Goal: Check status: Check status

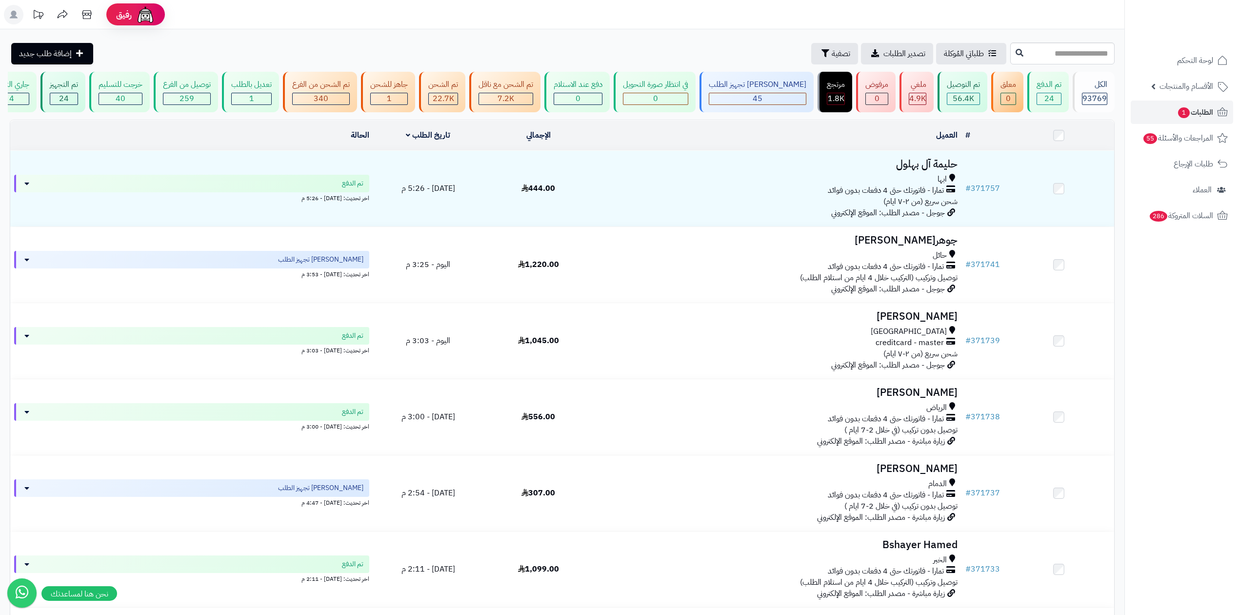
click at [928, 27] on header "رفيق ! الطلبات معالجة مكتمل إرجاع المنتجات العملاء المتواجدون الان 224855 عملاء…" at bounding box center [619, 14] width 1239 height 29
click at [1011, 47] on input "text" at bounding box center [1063, 53] width 104 height 22
click at [1035, 52] on input "text" at bounding box center [1063, 53] width 104 height 22
paste input "******"
type input "******"
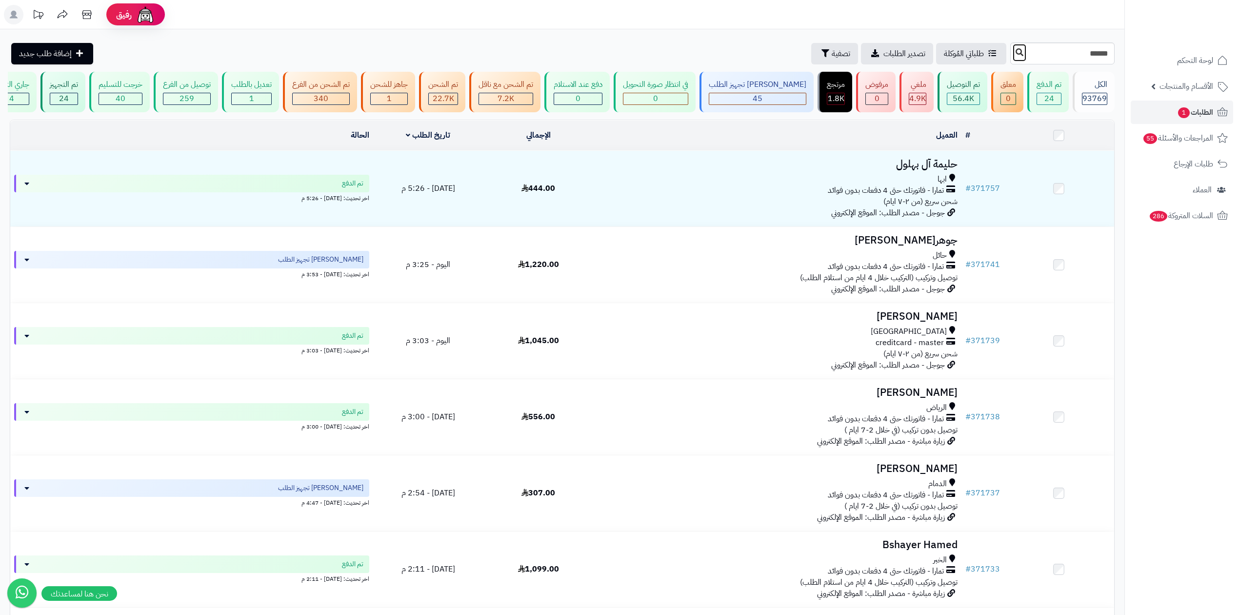
click at [1012, 59] on button at bounding box center [1019, 52] width 15 height 19
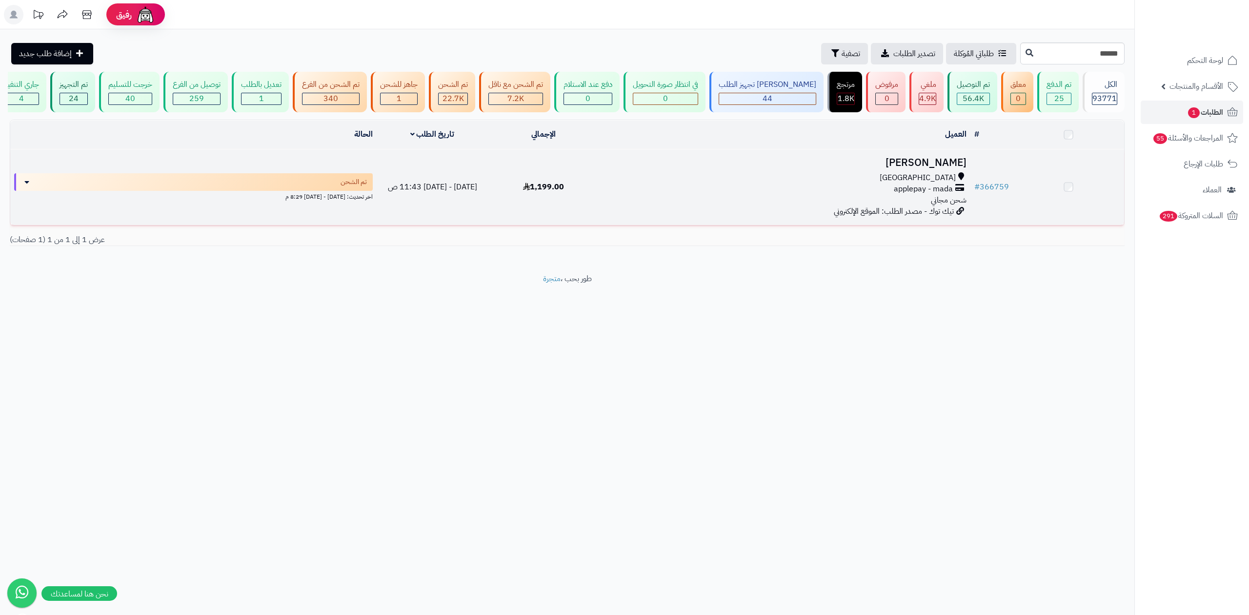
click at [1016, 186] on td at bounding box center [1068, 187] width 111 height 76
click at [1000, 184] on link "# 366759" at bounding box center [991, 188] width 35 height 12
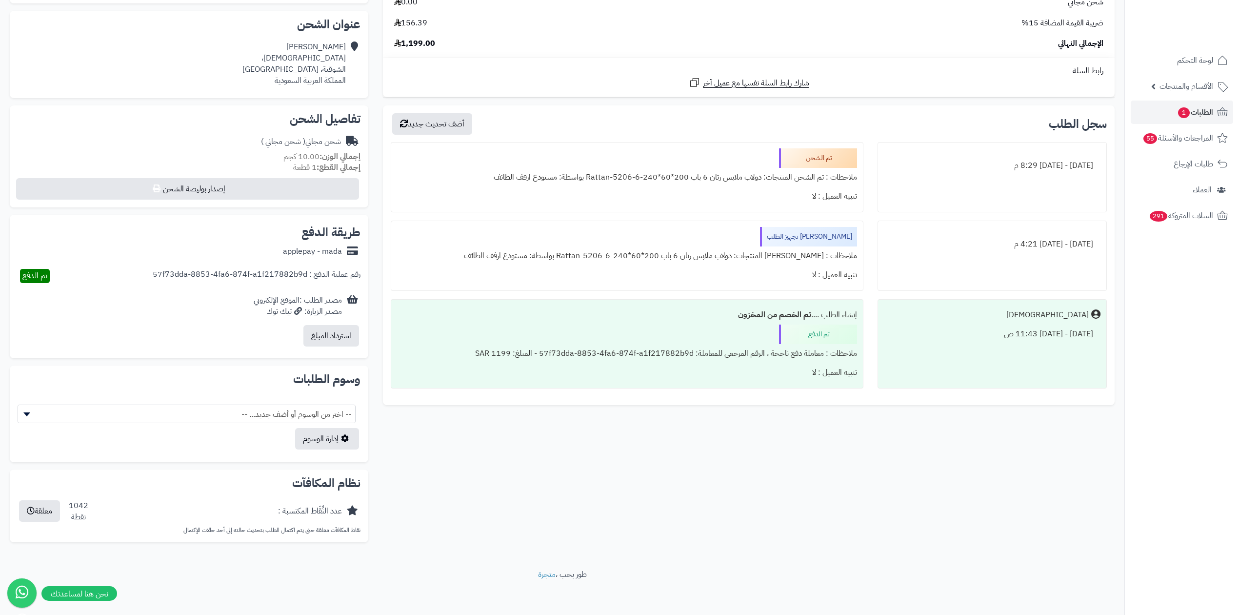
scroll to position [209, 0]
click at [1199, 114] on span "الطلبات 1" at bounding box center [1195, 112] width 36 height 14
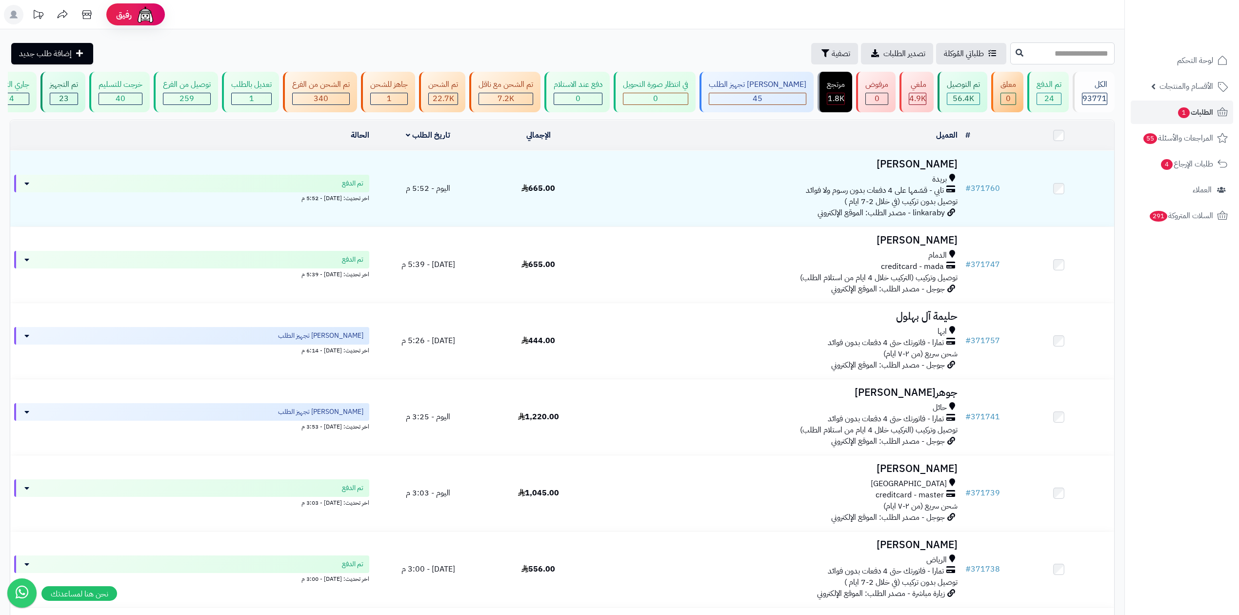
click at [1090, 51] on input "text" at bounding box center [1063, 53] width 104 height 22
type input "******"
click at [1016, 49] on icon at bounding box center [1020, 52] width 8 height 8
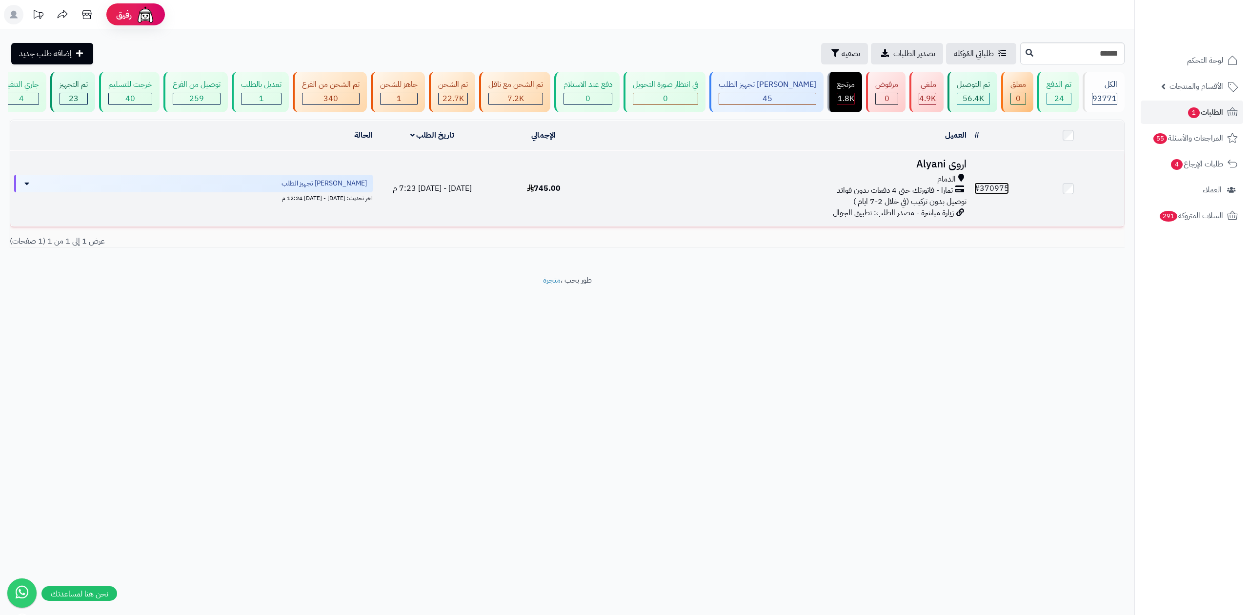
click at [988, 185] on link "# 370975" at bounding box center [991, 188] width 35 height 12
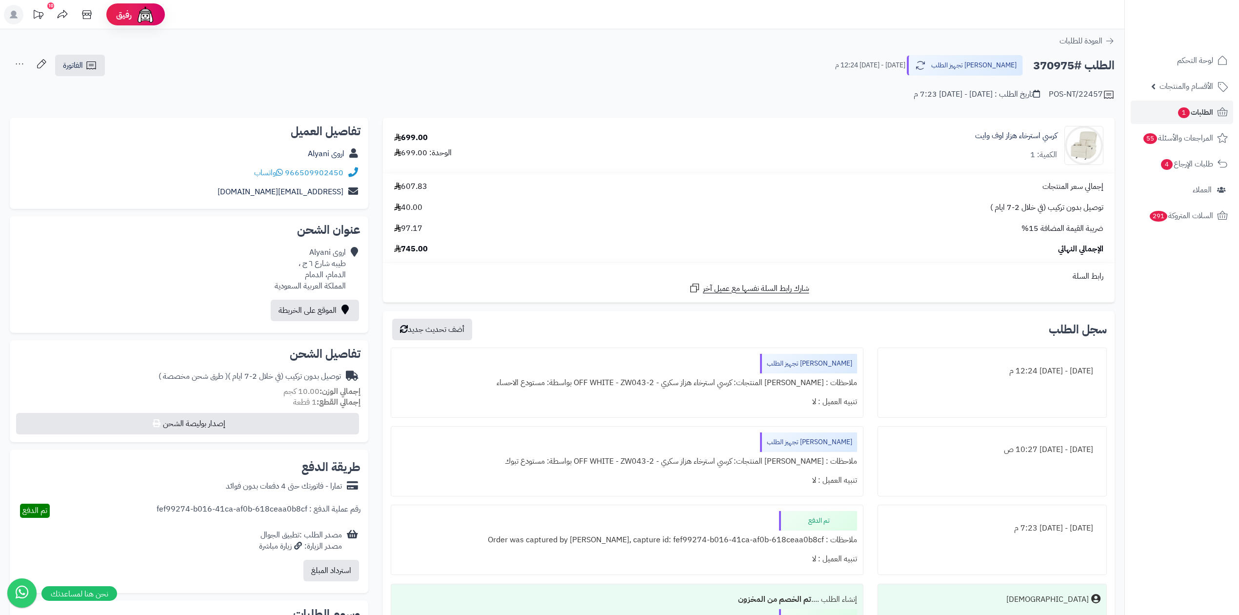
click at [1057, 65] on h2 "الطلب #370975" at bounding box center [1073, 66] width 81 height 20
copy h2 "370975"
click at [1218, 112] on icon at bounding box center [1223, 112] width 12 height 12
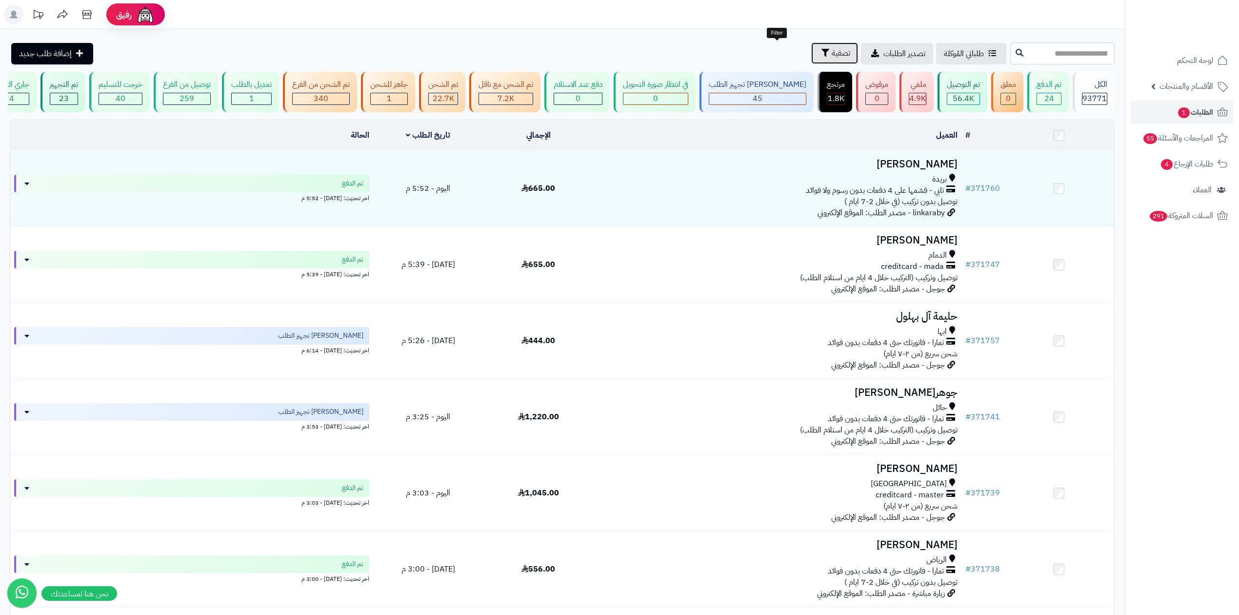
click at [832, 55] on span "تصفية" at bounding box center [841, 53] width 19 height 12
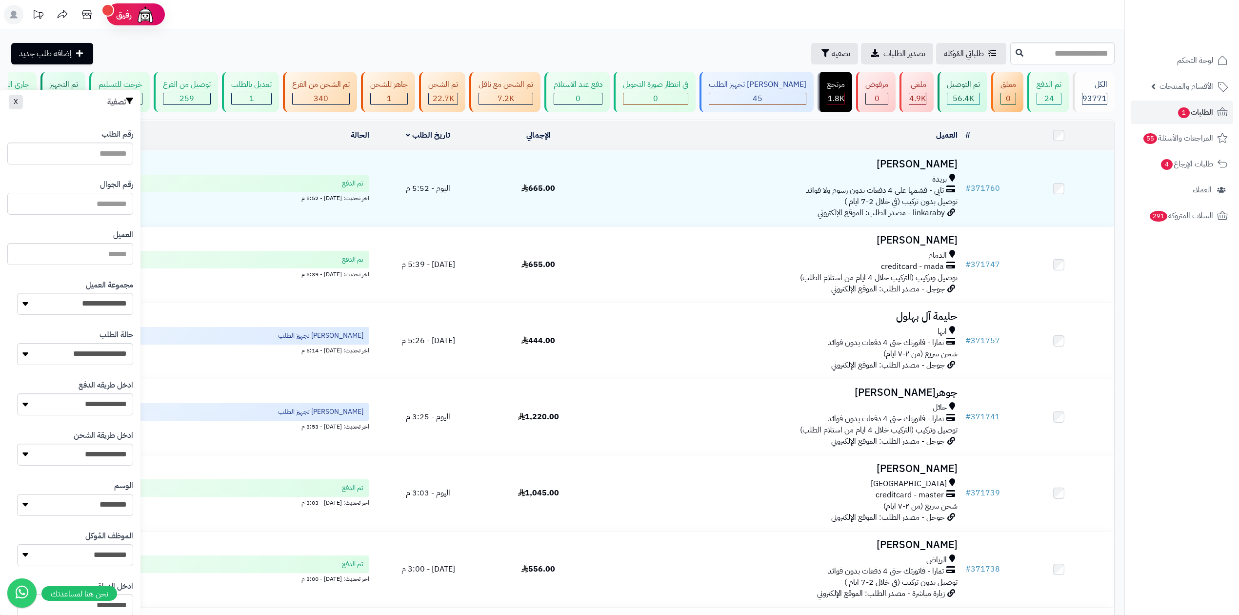
click at [101, 203] on input "text" at bounding box center [70, 204] width 126 height 22
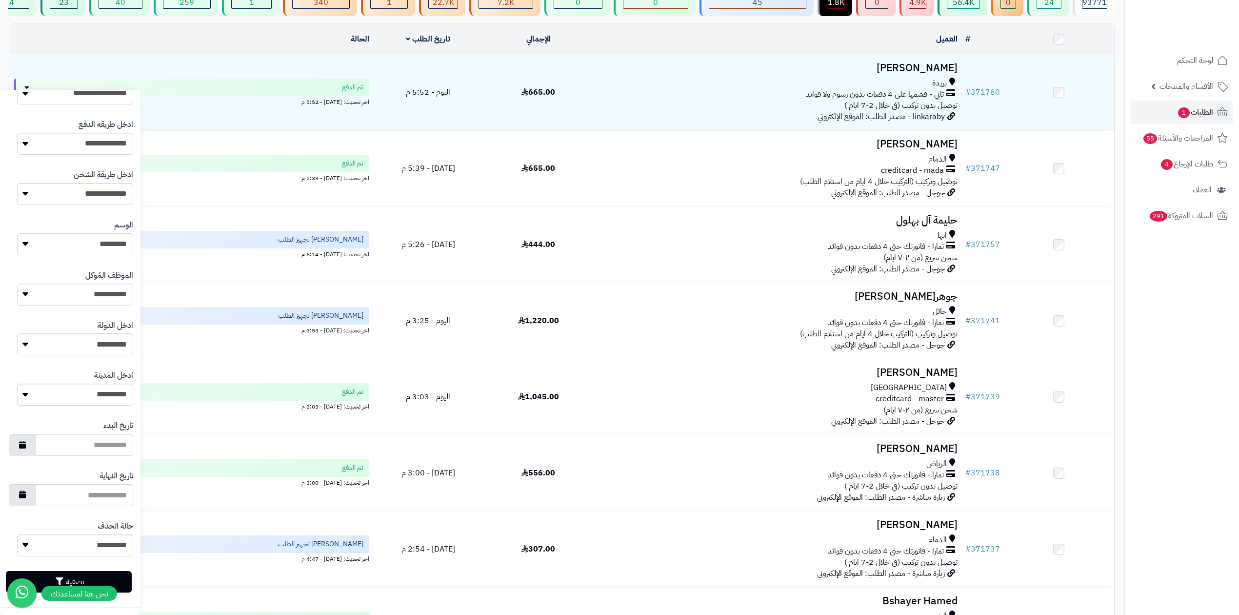
scroll to position [195, 0]
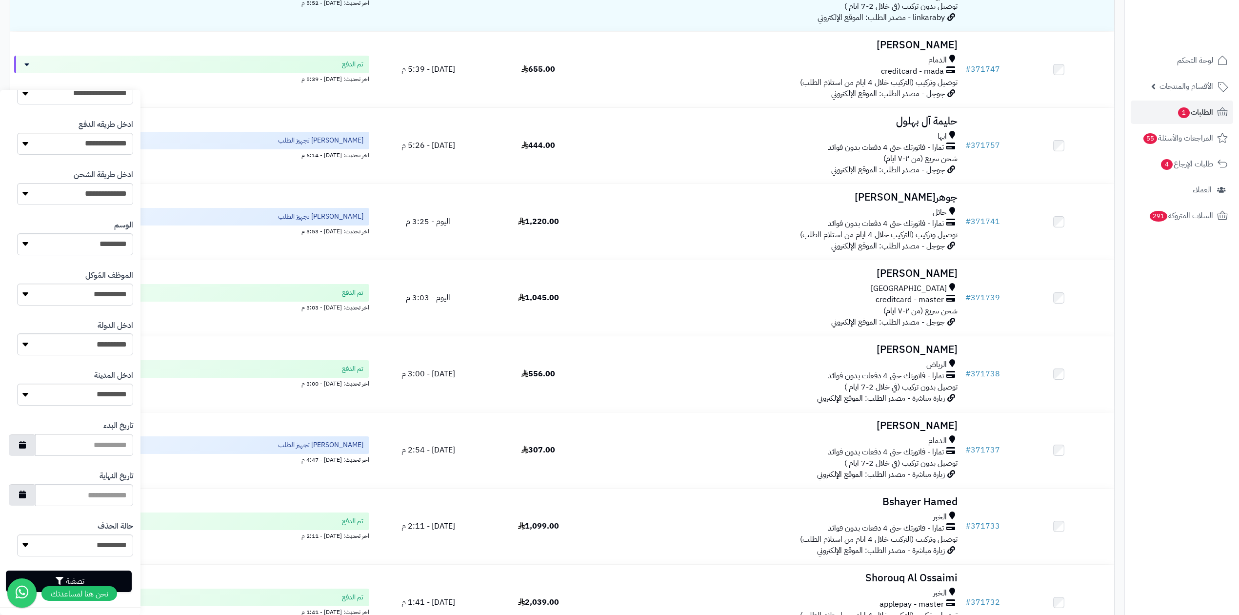
type input "*********"
click at [85, 572] on button "تصفية" at bounding box center [69, 580] width 126 height 21
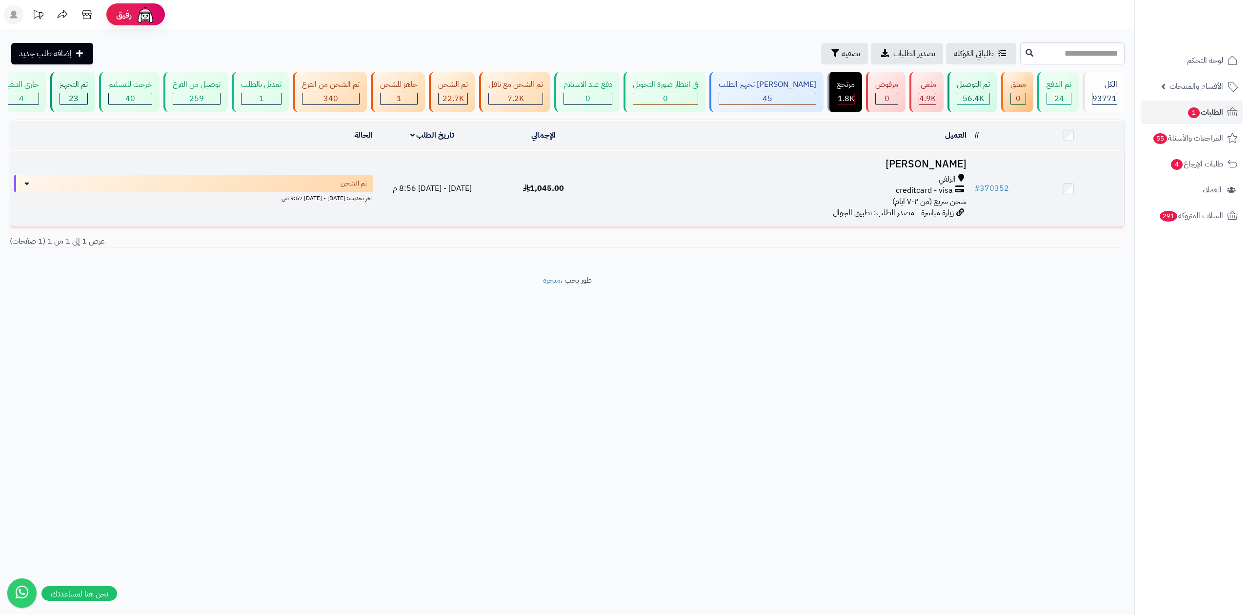
click at [994, 180] on td "# 370352" at bounding box center [992, 189] width 42 height 76
